Goal: Information Seeking & Learning: Learn about a topic

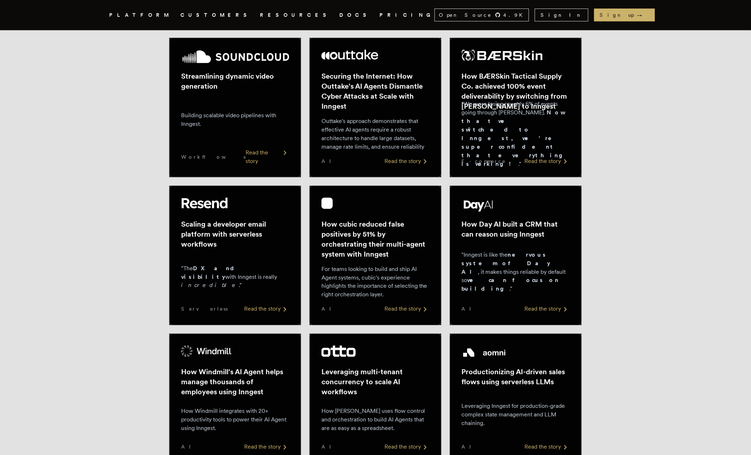
scroll to position [167, 0]
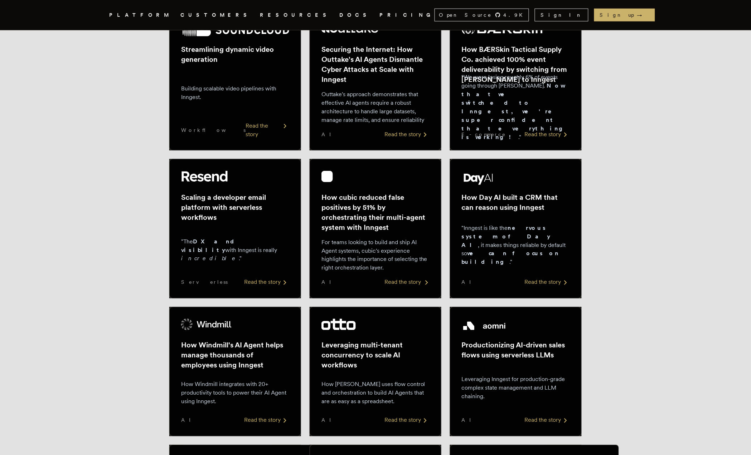
click at [346, 214] on h2 "How cubic reduced false positives by 51% by orchestrating their multi-agent sys…" at bounding box center [375, 212] width 108 height 40
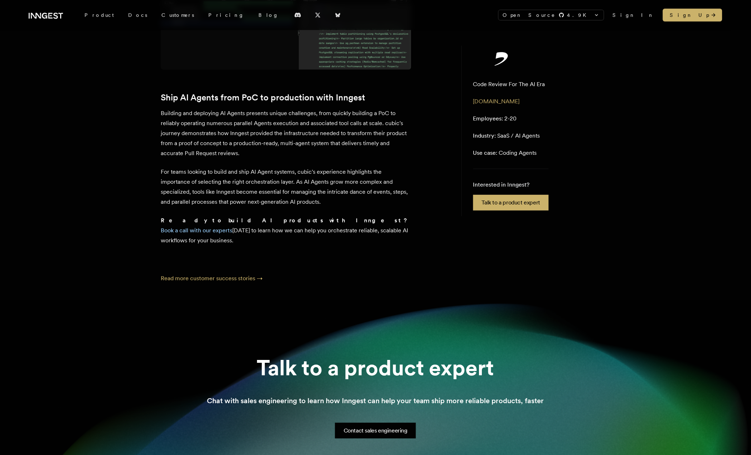
scroll to position [1666, 0]
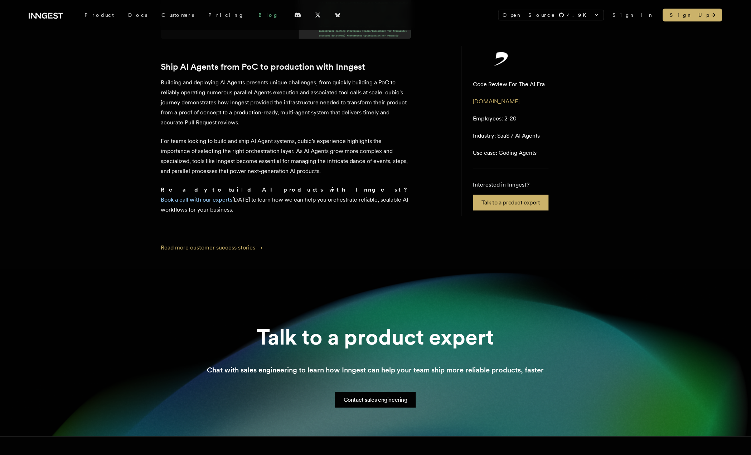
click at [251, 18] on link "Blog" at bounding box center [268, 15] width 34 height 13
